Goal: Task Accomplishment & Management: Use online tool/utility

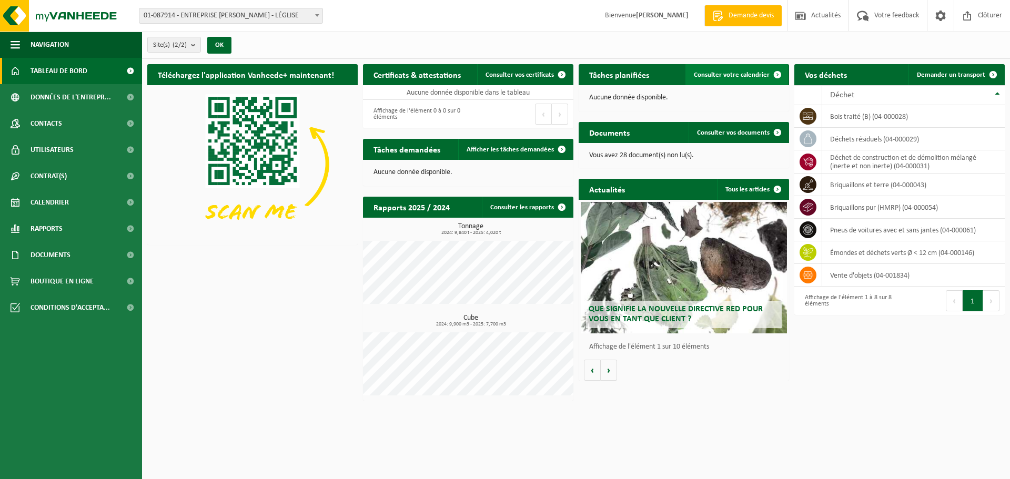
click at [740, 76] on span "Consulter votre calendrier" at bounding box center [732, 75] width 76 height 7
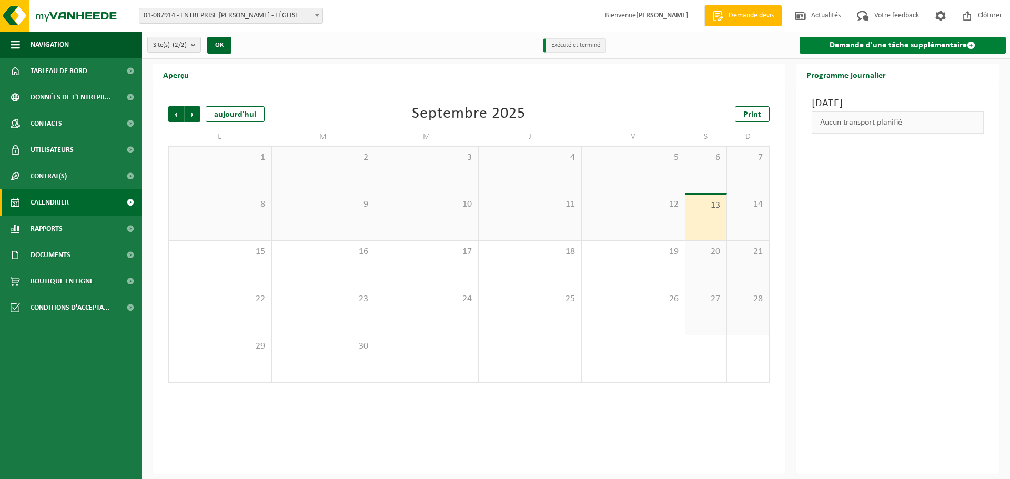
click at [882, 46] on link "Demande d'une tâche supplémentaire" at bounding box center [903, 45] width 207 height 17
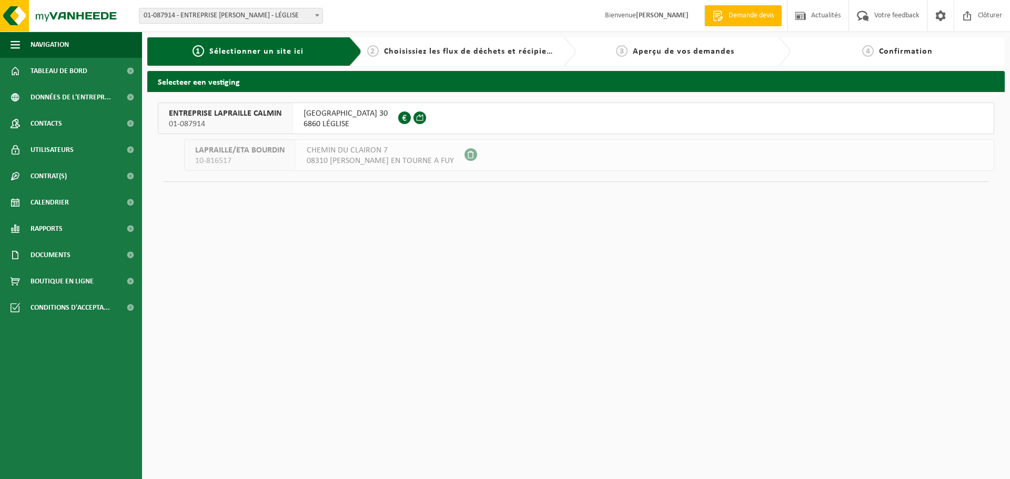
click at [333, 117] on span "RUE DU MONT DE GEAI 30" at bounding box center [346, 113] width 84 height 11
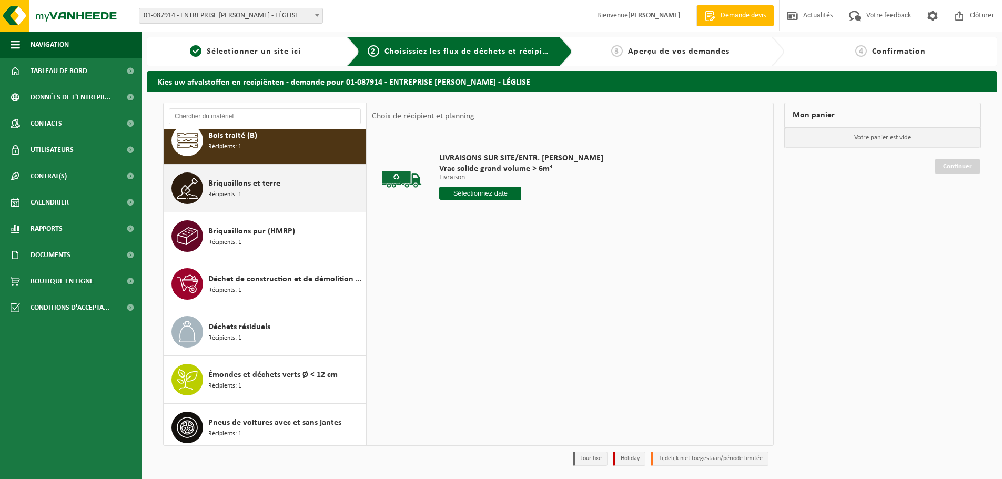
scroll to position [18, 0]
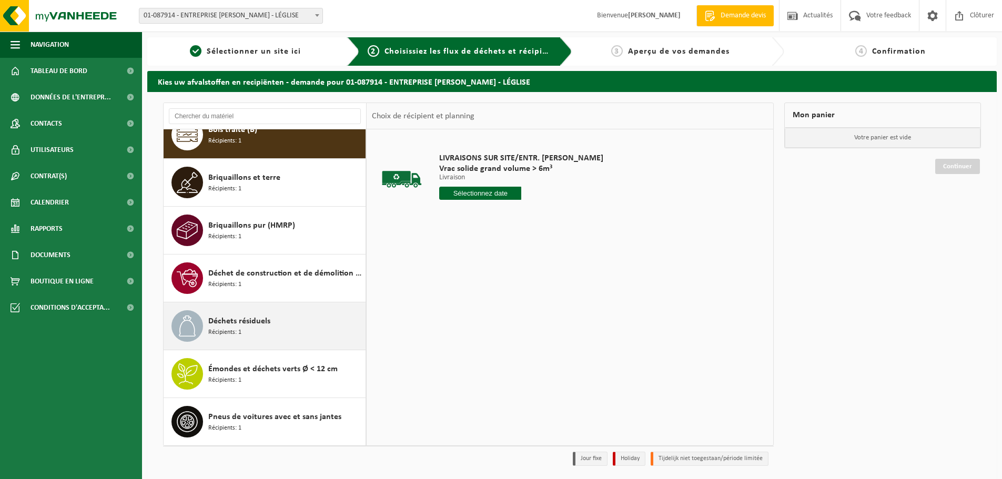
click at [258, 333] on div "Déchets résiduels Récipients: 1" at bounding box center [285, 326] width 155 height 32
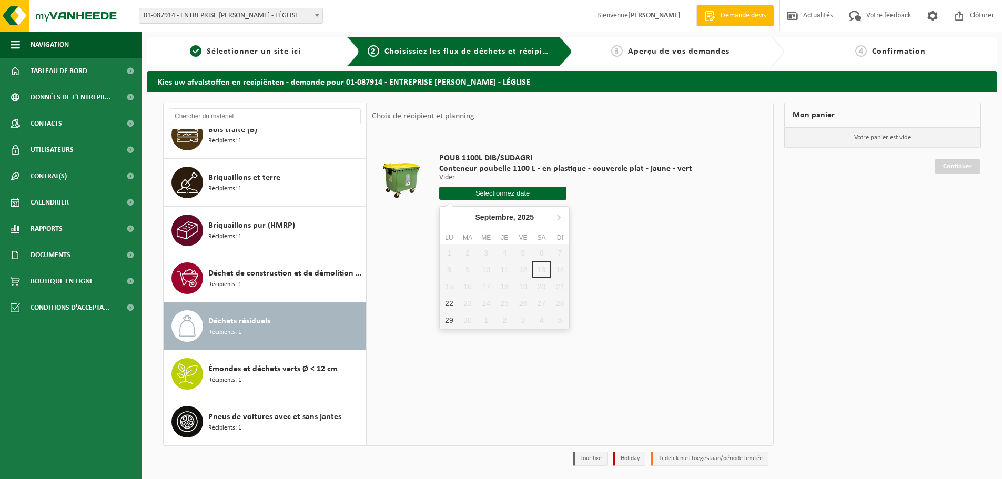
click at [501, 196] on input "text" at bounding box center [502, 193] width 127 height 13
click at [451, 303] on div "22" at bounding box center [449, 303] width 18 height 17
type input "à partir de 2025-09-22"
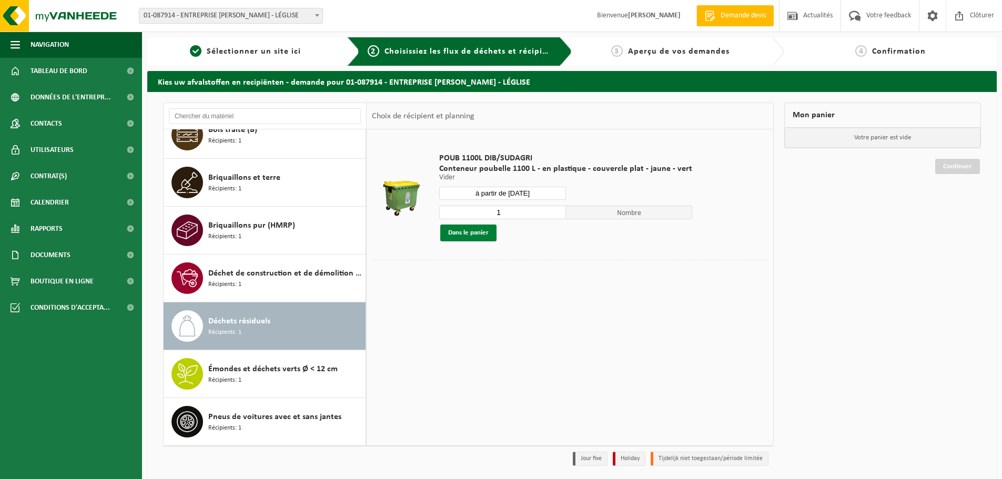
click at [478, 235] on button "Dans le panier" at bounding box center [468, 233] width 56 height 17
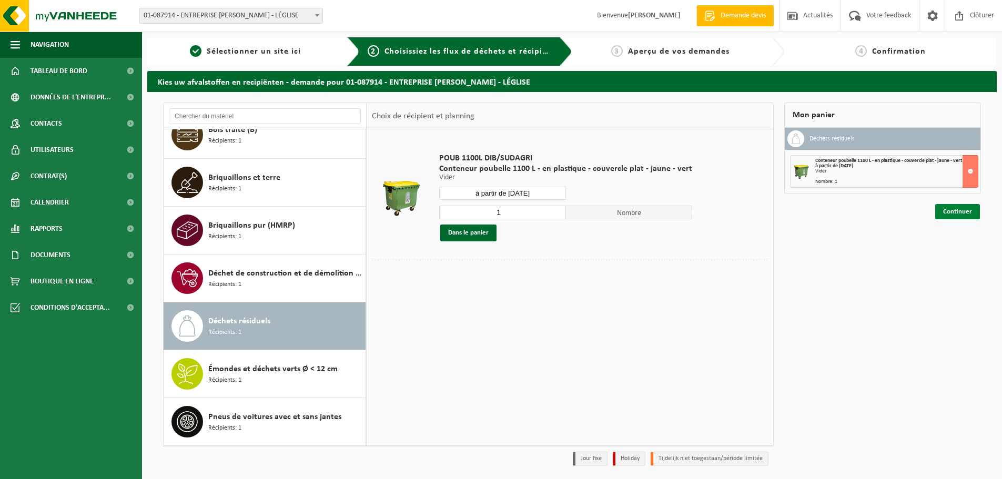
click at [965, 213] on link "Continuer" at bounding box center [957, 211] width 45 height 15
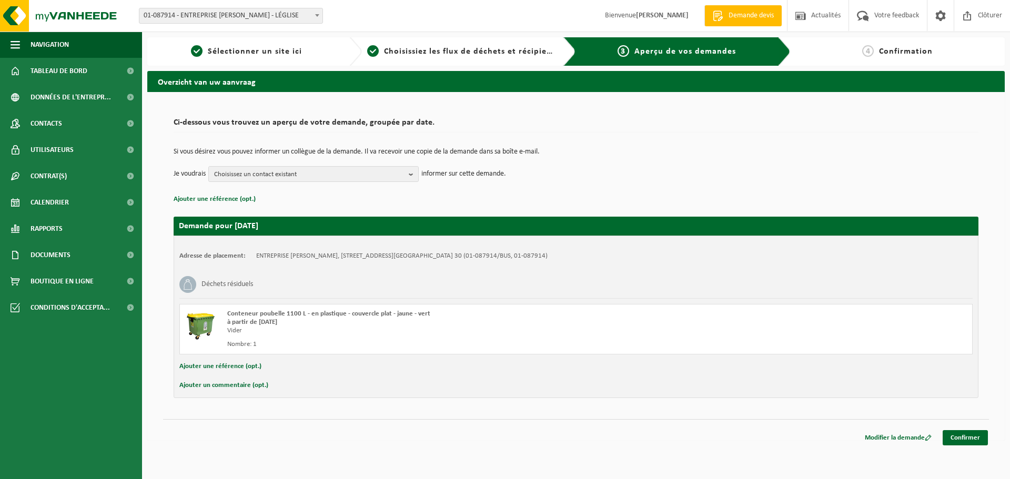
click at [241, 385] on button "Ajouter un commentaire (opt.)" at bounding box center [223, 386] width 89 height 14
click at [247, 386] on input "text" at bounding box center [593, 387] width 739 height 16
type input "Le conteneur des papier et carton est également à vidange mais je ne l'ai pas d…"
click at [963, 439] on link "Confirmer" at bounding box center [965, 439] width 45 height 15
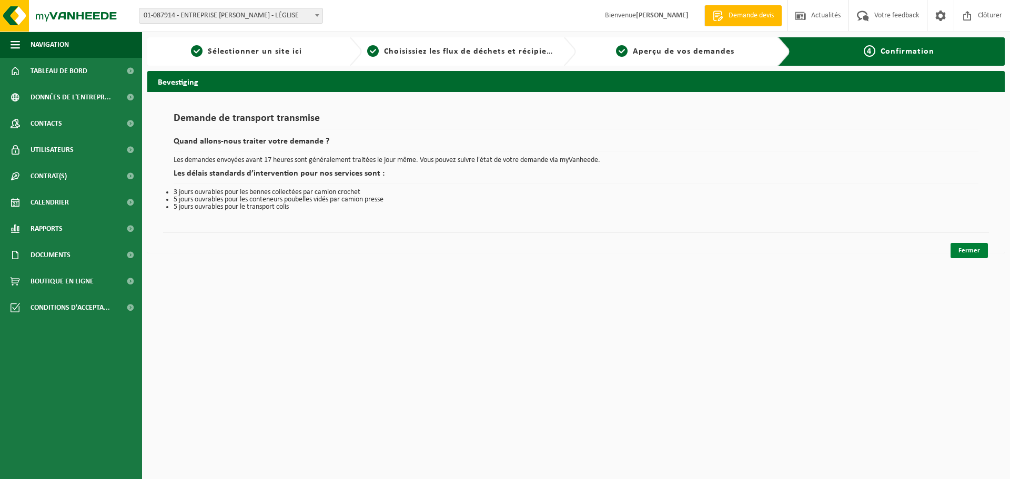
click at [956, 245] on link "Fermer" at bounding box center [969, 250] width 37 height 15
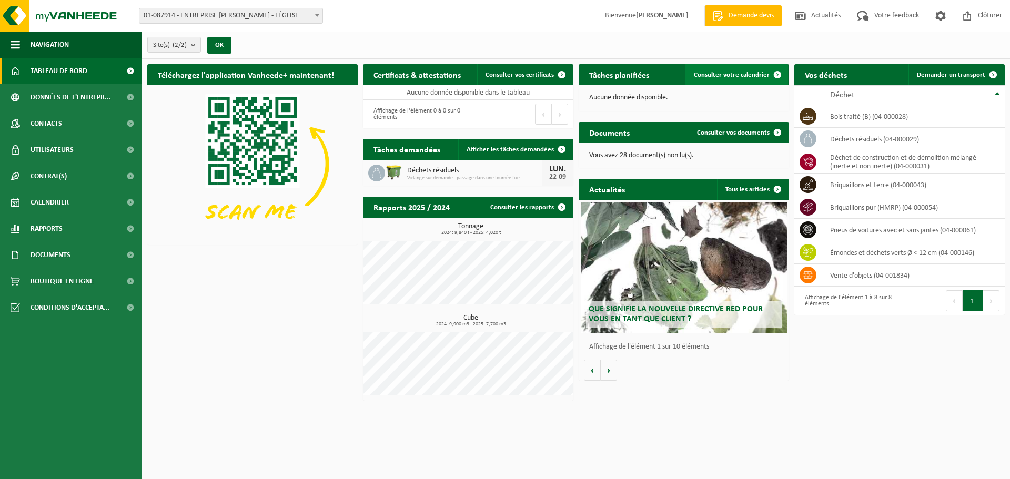
click at [733, 76] on span "Consulter votre calendrier" at bounding box center [732, 75] width 76 height 7
